Goal: Task Accomplishment & Management: Manage account settings

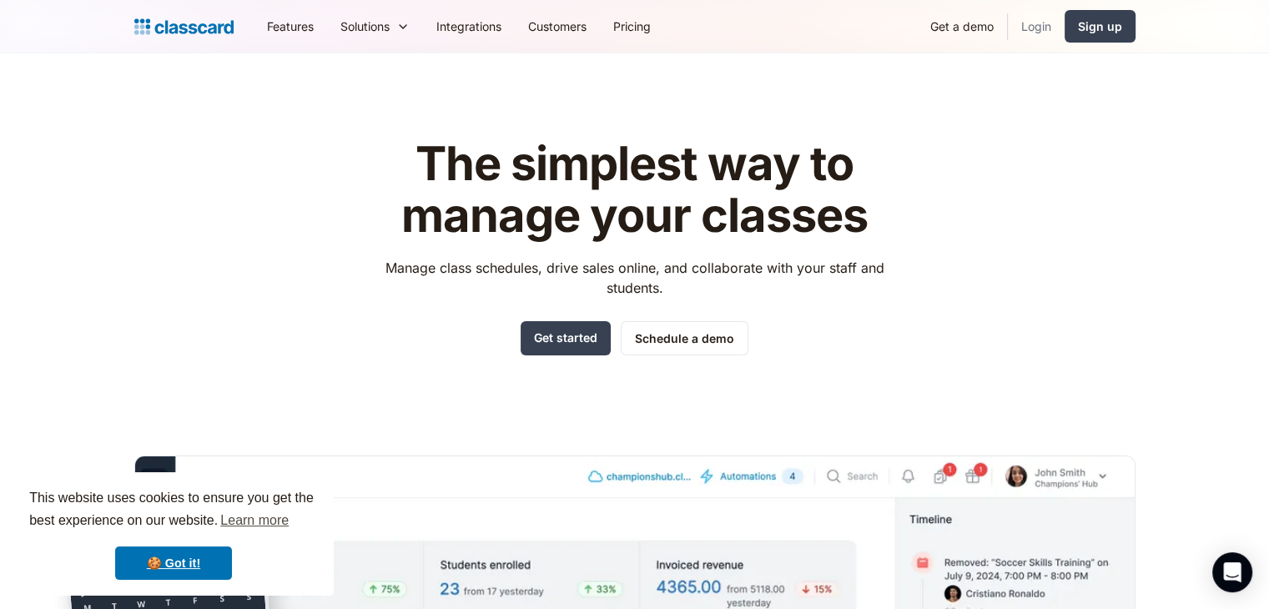
click at [1040, 33] on link "Login" at bounding box center [1036, 27] width 57 height 38
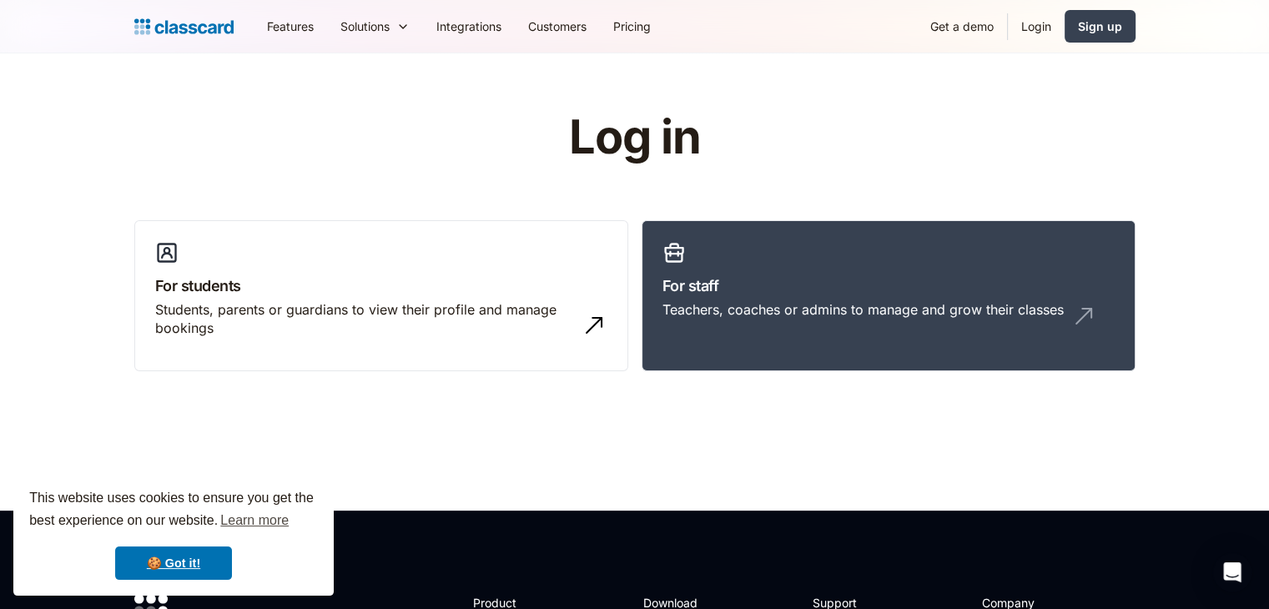
click at [1037, 24] on link "Login" at bounding box center [1036, 27] width 57 height 38
click at [1037, 27] on link "Login" at bounding box center [1036, 27] width 57 height 38
click at [803, 250] on link "For staff Teachers, coaches or admins to manage and grow their classes" at bounding box center [889, 296] width 494 height 152
